Goal: Book appointment/travel/reservation

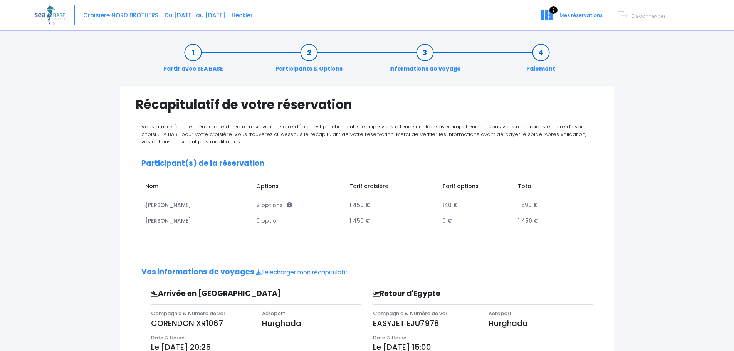
click at [309, 52] on link "Participants & Options" at bounding box center [309, 61] width 75 height 24
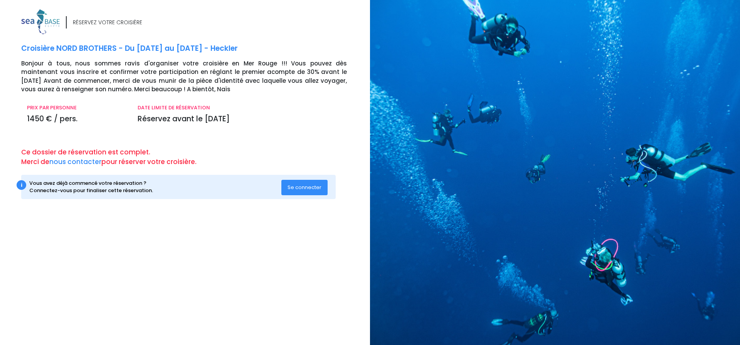
click at [313, 190] on span "Se connecter" at bounding box center [304, 187] width 34 height 7
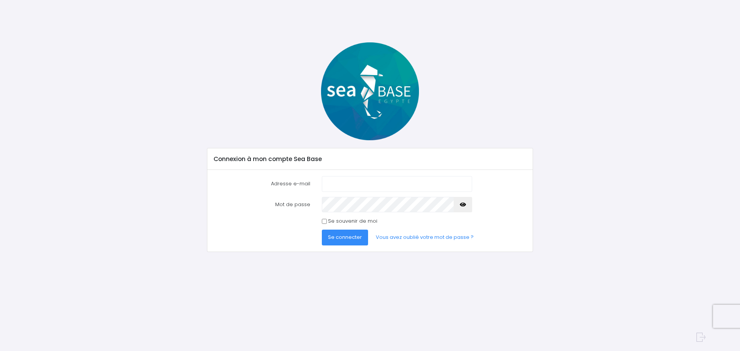
type input "christophe@keyser.be"
click at [351, 232] on button "Se connecter" at bounding box center [345, 237] width 46 height 15
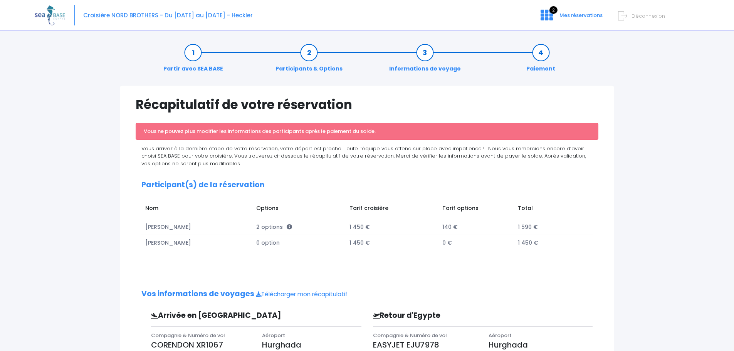
click at [310, 49] on link "Participants & Options" at bounding box center [309, 61] width 75 height 24
click at [429, 55] on link "Informations de voyage" at bounding box center [424, 61] width 79 height 24
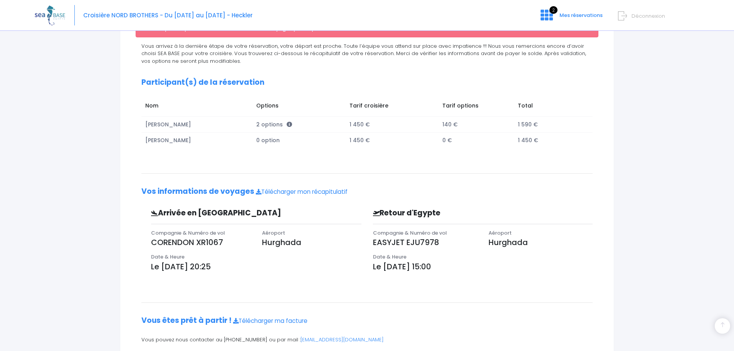
scroll to position [131, 0]
